Goal: Transaction & Acquisition: Purchase product/service

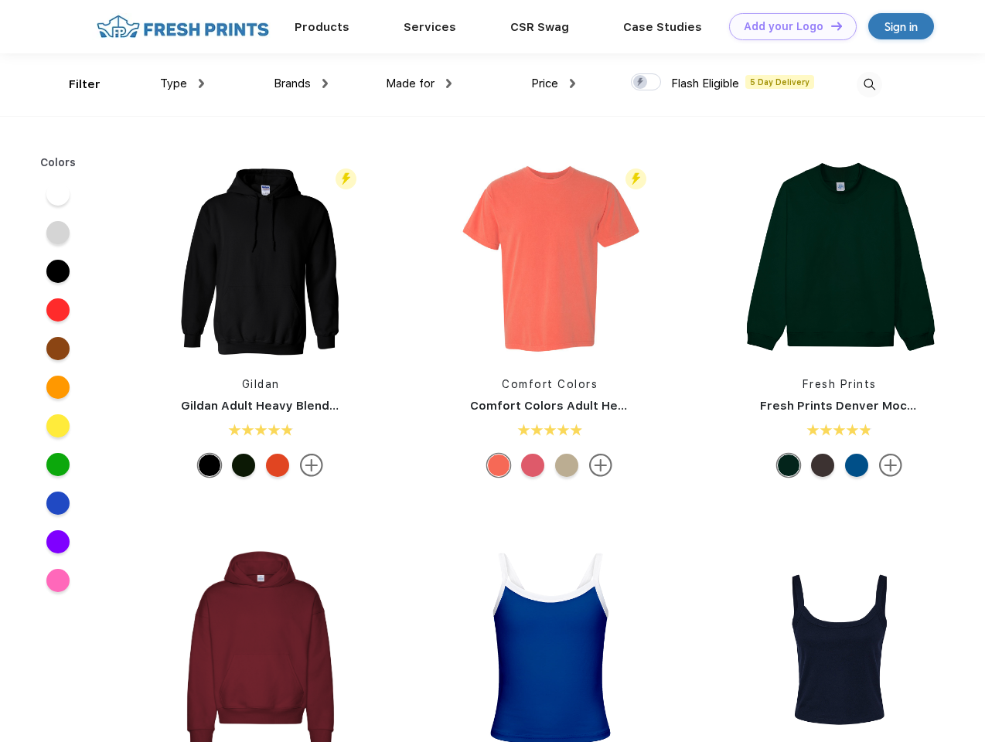
scroll to position [1, 0]
click at [787, 26] on link "Add your Logo Design Tool" at bounding box center [793, 26] width 128 height 27
click at [0, 0] on div "Design Tool" at bounding box center [0, 0] width 0 height 0
click at [830, 26] on link "Add your Logo Design Tool" at bounding box center [793, 26] width 128 height 27
click at [74, 84] on div "Filter" at bounding box center [85, 85] width 32 height 18
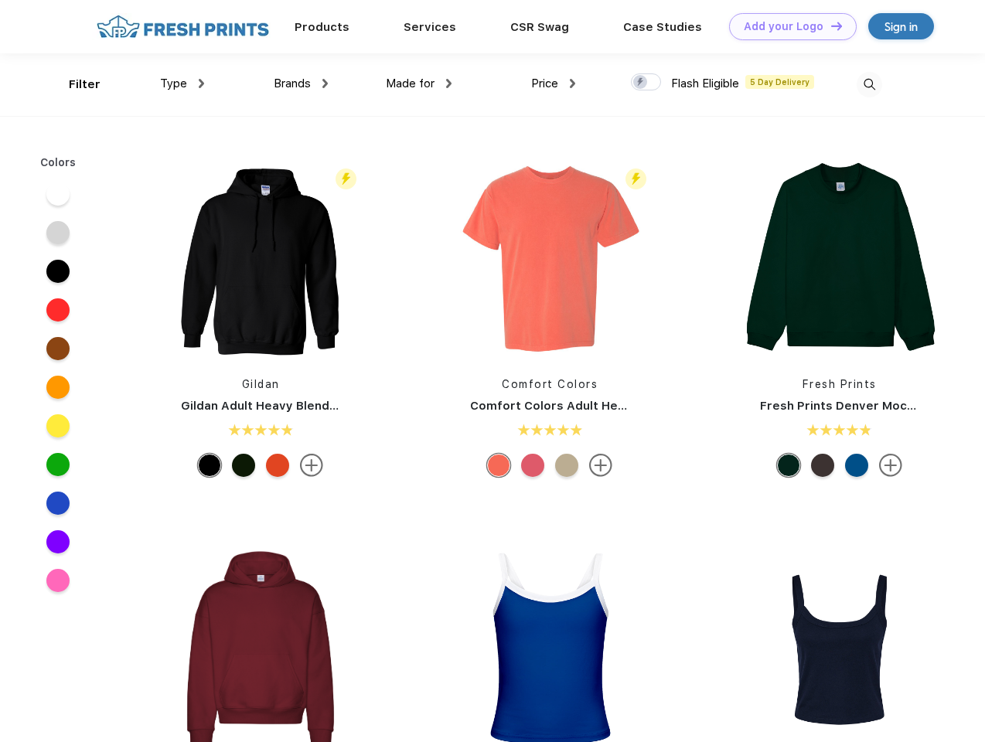
click at [183, 84] on span "Type" at bounding box center [173, 84] width 27 height 14
click at [301, 84] on span "Brands" at bounding box center [292, 84] width 37 height 14
click at [419, 84] on span "Made for" at bounding box center [410, 84] width 49 height 14
click at [554, 84] on span "Price" at bounding box center [544, 84] width 27 height 14
click at [646, 83] on div at bounding box center [646, 81] width 30 height 17
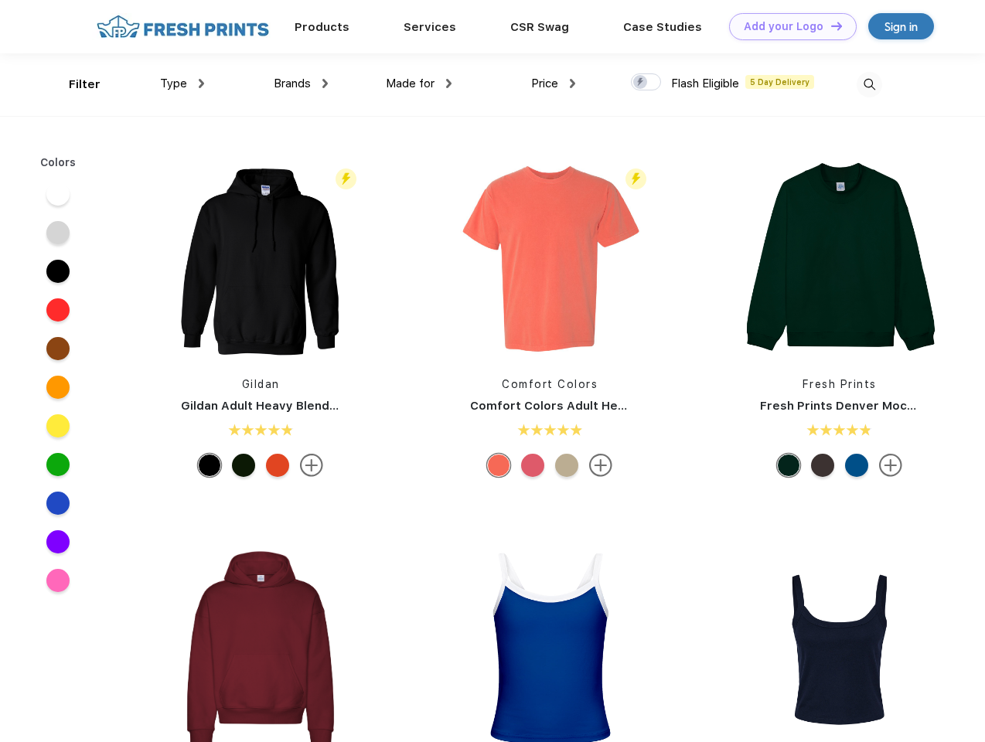
click at [641, 83] on input "checkbox" at bounding box center [636, 78] width 10 height 10
click at [869, 84] on img at bounding box center [870, 85] width 26 height 26
